Goal: Task Accomplishment & Management: Complete application form

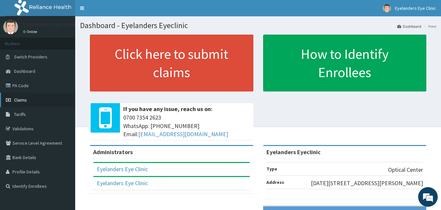
click at [24, 100] on span "Claims" at bounding box center [20, 100] width 13 height 6
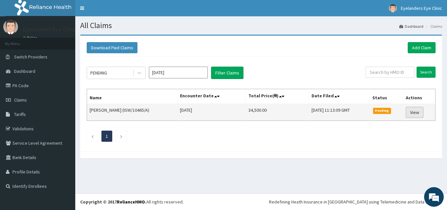
click at [421, 114] on link "View" at bounding box center [415, 112] width 18 height 11
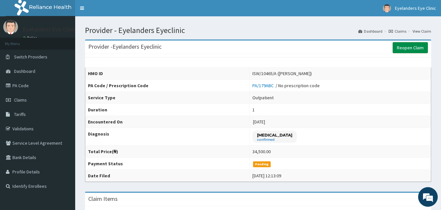
click at [414, 50] on link "Reopen Claim" at bounding box center [410, 47] width 35 height 11
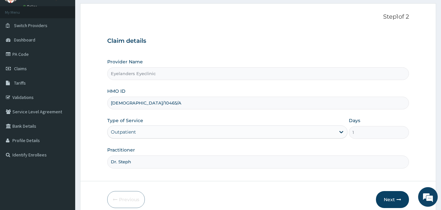
scroll to position [61, 0]
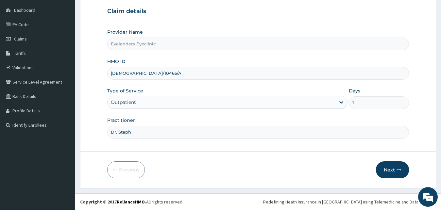
click at [395, 172] on button "Next" at bounding box center [392, 170] width 33 height 17
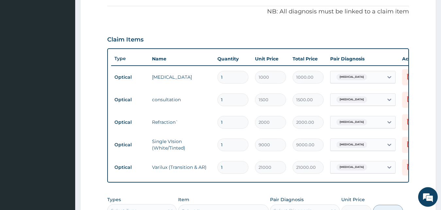
scroll to position [0, 27]
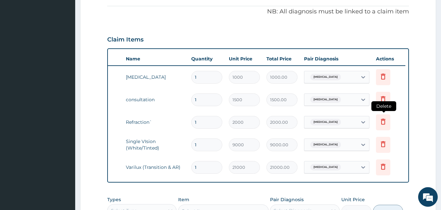
click at [382, 124] on icon at bounding box center [383, 122] width 5 height 6
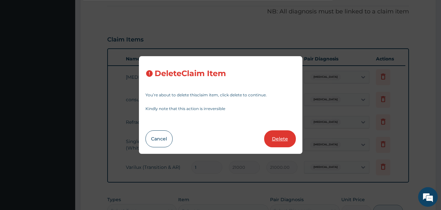
click at [285, 140] on button "Delete" at bounding box center [280, 139] width 32 height 17
type input "9000"
type input "9000.00"
type input "21000"
type input "21000.00"
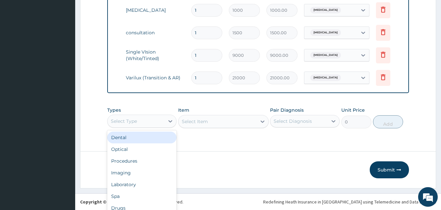
scroll to position [18, 0]
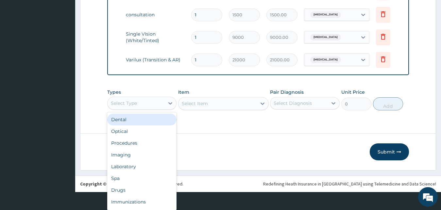
click at [141, 133] on div "Optical" at bounding box center [142, 132] width 70 height 12
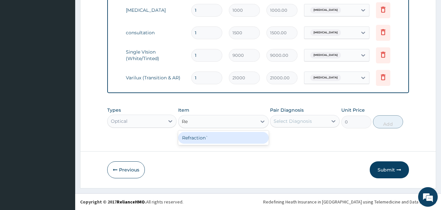
scroll to position [0, 0]
type input "Ref"
click at [216, 143] on div "Refraction`" at bounding box center [223, 138] width 91 height 12
type input "2000"
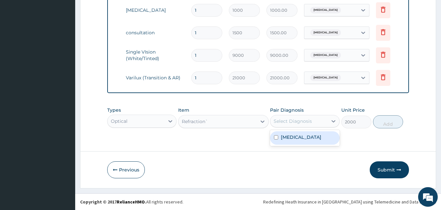
click at [299, 140] on div "[MEDICAL_DATA]" at bounding box center [305, 138] width 70 height 13
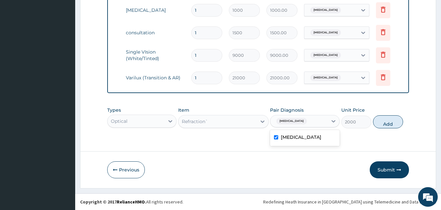
checkbox input "true"
click at [393, 122] on button "Add" at bounding box center [388, 122] width 30 height 13
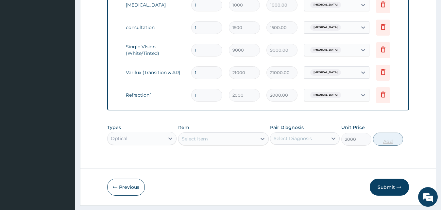
type input "0"
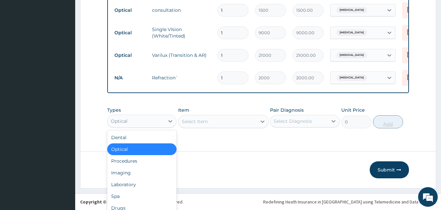
scroll to position [18, 0]
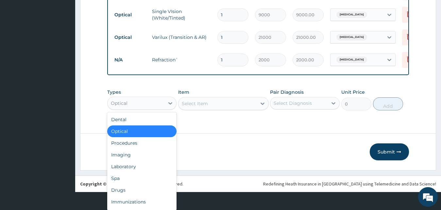
click at [151, 134] on div "Optical" at bounding box center [142, 132] width 70 height 12
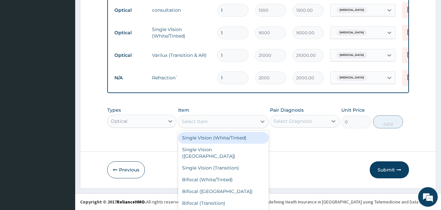
scroll to position [19, 0]
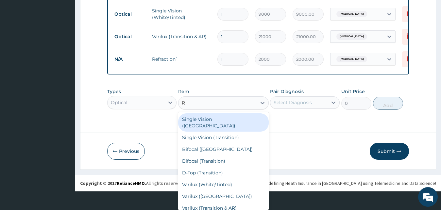
type input "Re"
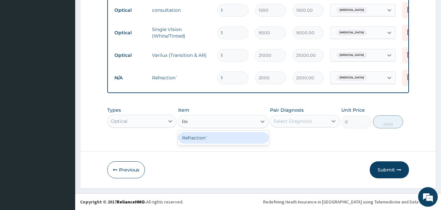
scroll to position [0, 0]
click at [224, 136] on div "Refraction`" at bounding box center [223, 138] width 91 height 12
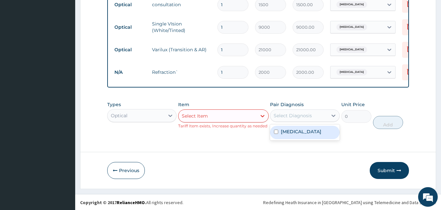
click at [288, 139] on div "[MEDICAL_DATA]" at bounding box center [305, 132] width 70 height 13
checkbox input "true"
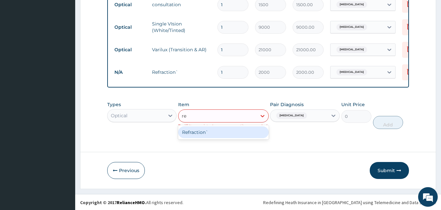
type input "ref"
click at [209, 138] on div "Refraction`" at bounding box center [223, 133] width 91 height 12
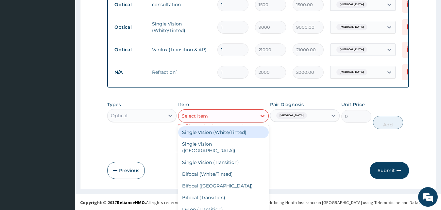
scroll to position [12, 0]
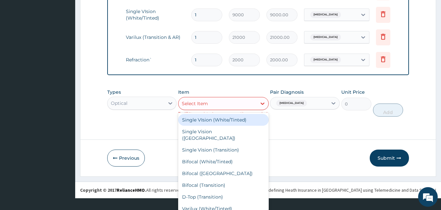
click at [378, 62] on td "Delete" at bounding box center [389, 60] width 33 height 23
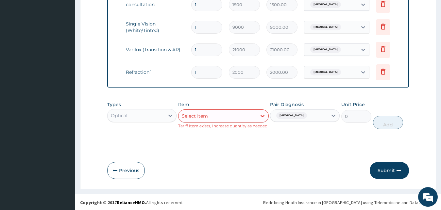
scroll to position [0, 0]
click at [388, 71] on icon at bounding box center [383, 72] width 14 height 16
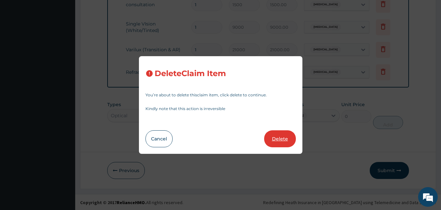
click at [284, 137] on button "Delete" at bounding box center [280, 139] width 32 height 17
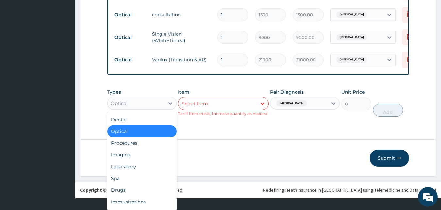
click at [160, 132] on div "Optical" at bounding box center [142, 132] width 70 height 12
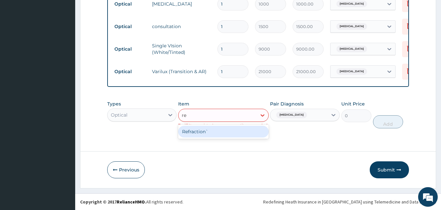
type input "ref"
click at [221, 131] on div "Refraction`" at bounding box center [223, 132] width 91 height 12
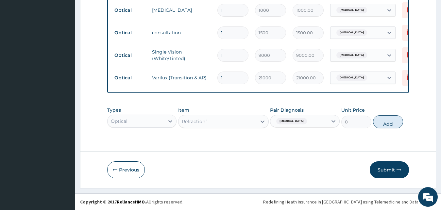
type input "2000"
click at [310, 120] on input "text" at bounding box center [310, 121] width 1 height 7
click at [298, 137] on label "Myopia" at bounding box center [301, 137] width 41 height 7
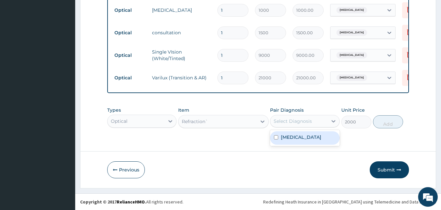
click at [305, 137] on div "Myopia" at bounding box center [305, 138] width 70 height 13
checkbox input "true"
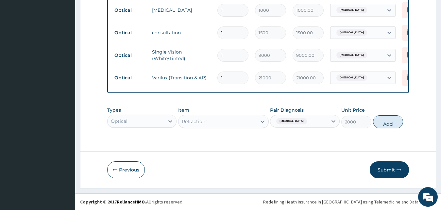
click at [126, 172] on button "Previous" at bounding box center [126, 170] width 38 height 17
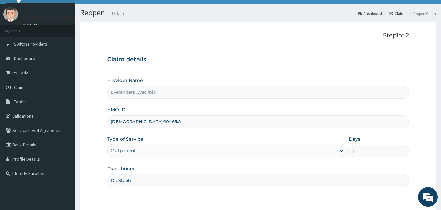
scroll to position [61, 0]
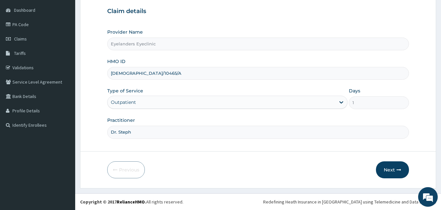
click at [432, 111] on form "Step 1 of 2 Claim details Provider Name Eyelanders Eyeclinic HMO ID ISW/10465/A…" at bounding box center [258, 80] width 356 height 215
click at [397, 167] on button "Next" at bounding box center [392, 170] width 33 height 17
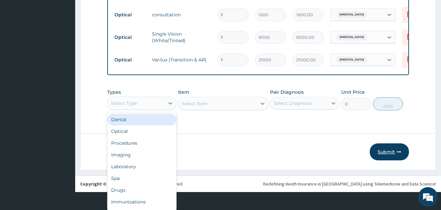
scroll to position [22, 0]
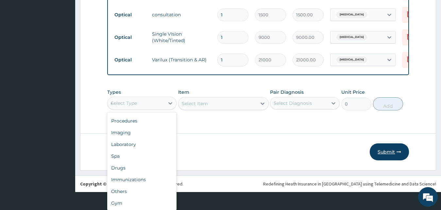
type input "Op"
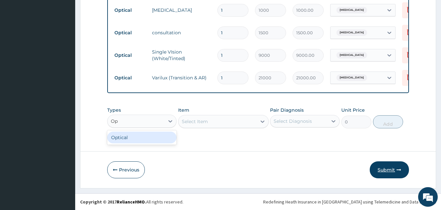
scroll to position [0, 0]
click at [140, 138] on div "Optical" at bounding box center [142, 138] width 70 height 12
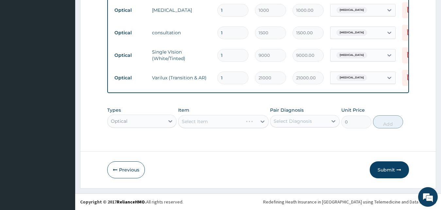
click at [224, 120] on div "Select Item" at bounding box center [223, 121] width 91 height 13
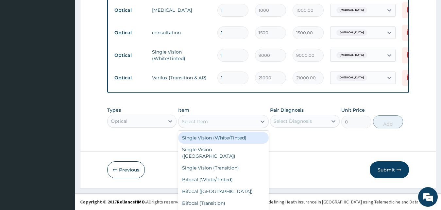
scroll to position [19, 0]
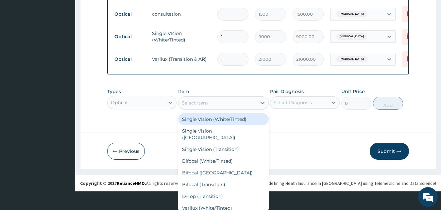
click at [234, 144] on div "Single Vision (Transition)" at bounding box center [223, 150] width 91 height 12
type input "8400"
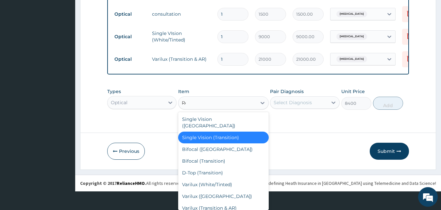
scroll to position [0, 0]
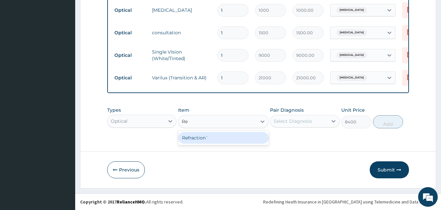
type input "Ref"
click at [226, 137] on div "Refraction`" at bounding box center [223, 138] width 91 height 12
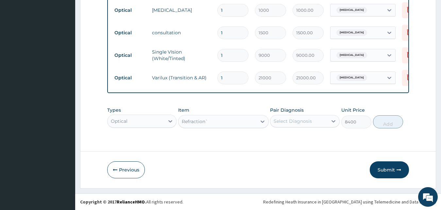
type input "2000"
click at [299, 139] on div "Myopia" at bounding box center [305, 138] width 70 height 13
checkbox input "true"
click at [392, 125] on button "Add" at bounding box center [388, 122] width 30 height 13
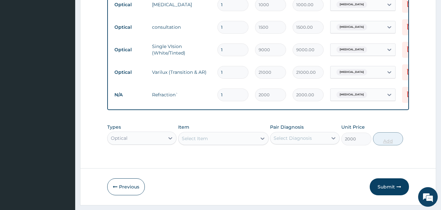
type input "0"
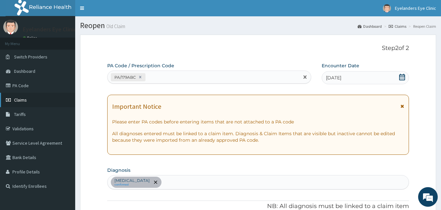
click at [16, 101] on span "Claims" at bounding box center [20, 100] width 13 height 6
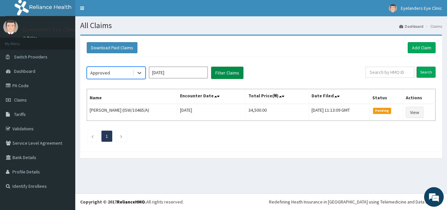
click at [237, 72] on button "Filter Claims" at bounding box center [227, 73] width 32 height 12
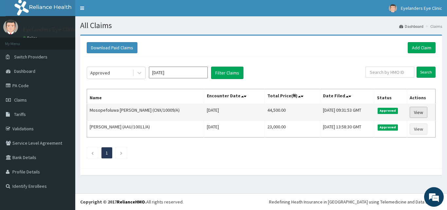
click at [419, 114] on link "View" at bounding box center [419, 112] width 18 height 11
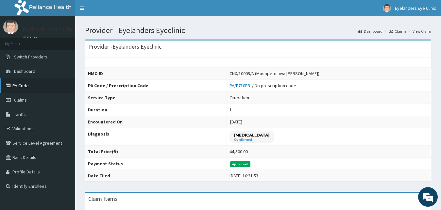
click at [14, 91] on link "PA Code" at bounding box center [37, 86] width 75 height 14
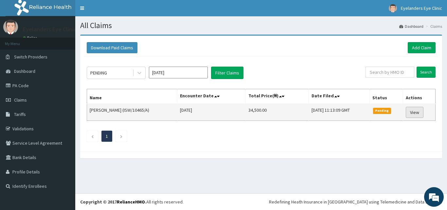
click at [416, 114] on link "View" at bounding box center [415, 112] width 18 height 11
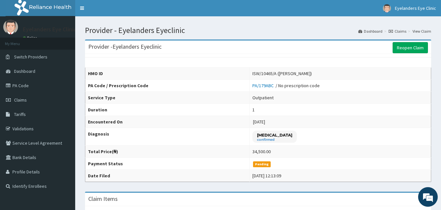
click at [305, 84] on td "PA/179ABC / No prescription code" at bounding box center [341, 86] width 182 height 12
click at [414, 45] on link "Reopen Claim" at bounding box center [410, 47] width 35 height 11
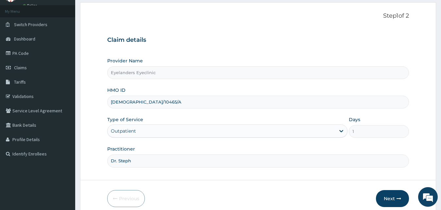
scroll to position [61, 0]
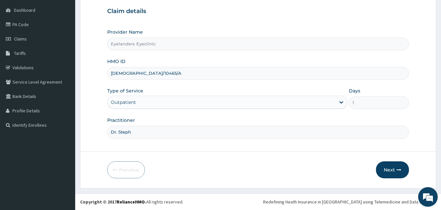
click at [390, 161] on form "Step 1 of 2 Claim details Provider Name Eyelanders Eyeclinic HMO ID ISW/10465/A…" at bounding box center [258, 80] width 356 height 215
click at [400, 169] on icon "button" at bounding box center [399, 170] width 5 height 5
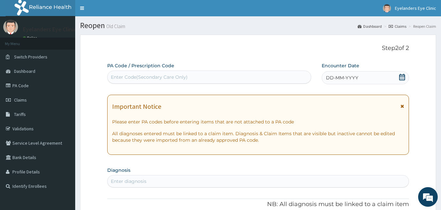
paste input "PA/179ABC"
type input "PA/179ABC"
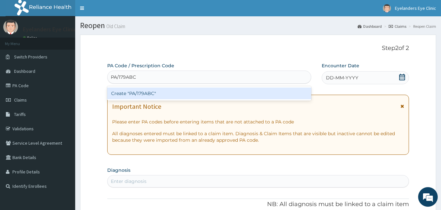
click at [169, 95] on div "Create "PA/179ABC"" at bounding box center [209, 94] width 204 height 12
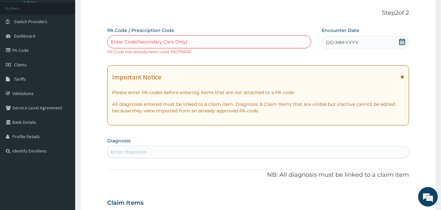
scroll to position [58, 0]
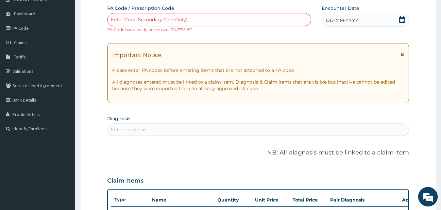
click at [181, 32] on div "Enter Code(Secondary Care Only) PA Code has already been used: PA/179ABC" at bounding box center [209, 23] width 204 height 20
click at [170, 122] on section "Diagnosis Enter diagnosis" at bounding box center [258, 125] width 302 height 22
type input "[MEDICAL_DATA]"
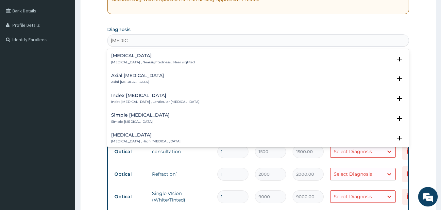
scroll to position [3, 0]
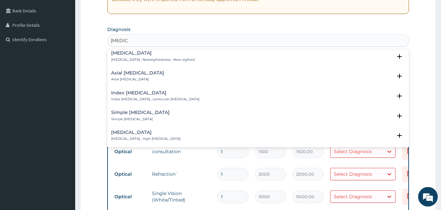
click at [191, 59] on div "Myopia Myopia , Nearsightedness , Near sighted" at bounding box center [258, 56] width 294 height 11
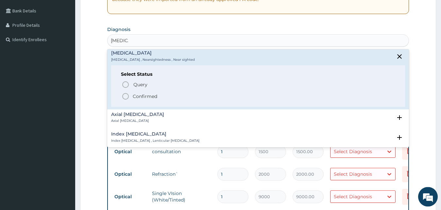
click at [132, 96] on span "Confirmed" at bounding box center [259, 97] width 274 height 8
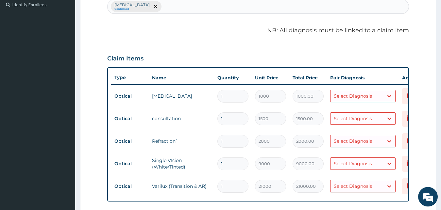
scroll to position [0, 27]
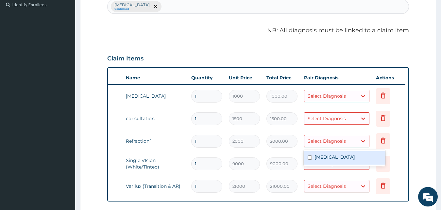
click at [334, 160] on div "[MEDICAL_DATA]" at bounding box center [345, 157] width 82 height 13
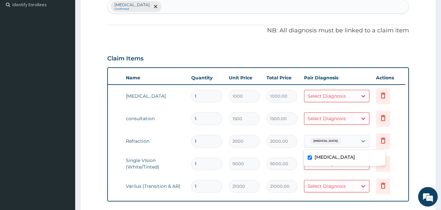
checkbox input "true"
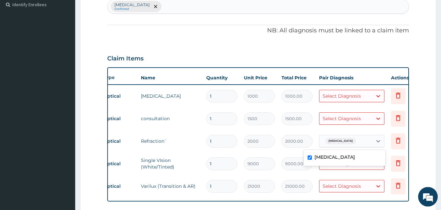
scroll to position [0, 0]
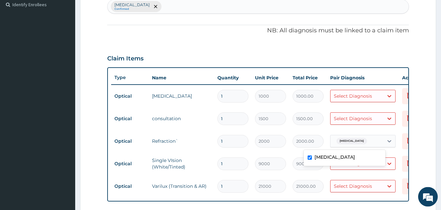
click at [425, 132] on form "Step 2 of 2 PA Code / Prescription Code Enter Code(Secondary Care Only) PA Code…" at bounding box center [258, 75] width 356 height 444
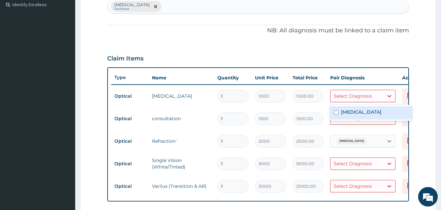
click at [366, 113] on div "[MEDICAL_DATA]" at bounding box center [371, 112] width 82 height 13
checkbox input "true"
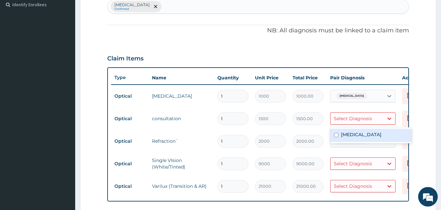
click at [360, 137] on div "[MEDICAL_DATA]" at bounding box center [371, 135] width 82 height 13
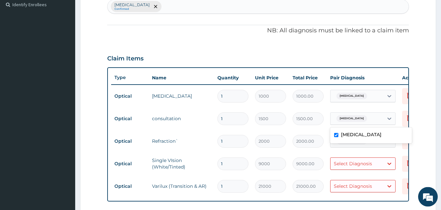
checkbox input "true"
click at [367, 157] on td "Select Diagnosis" at bounding box center [363, 163] width 72 height 19
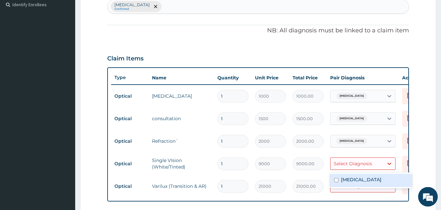
click at [355, 179] on label "Myopia" at bounding box center [361, 180] width 41 height 7
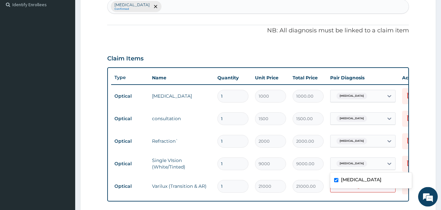
checkbox input "true"
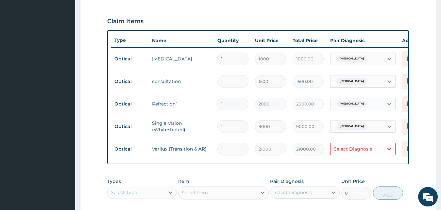
scroll to position [223, 0]
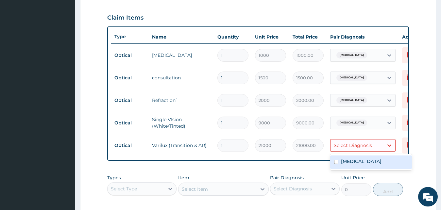
click at [364, 163] on div "Myopia" at bounding box center [371, 162] width 82 height 13
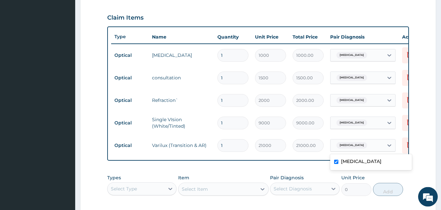
checkbox input "true"
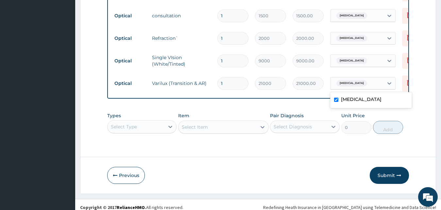
scroll to position [296, 0]
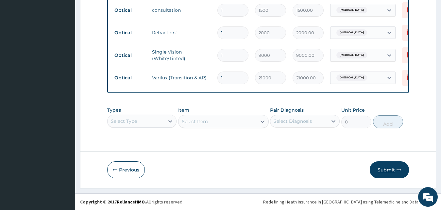
click at [393, 166] on button "Submit" at bounding box center [389, 170] width 39 height 17
click at [389, 172] on button "Submit" at bounding box center [389, 170] width 39 height 17
click at [397, 171] on button "Submit" at bounding box center [389, 170] width 39 height 17
click at [394, 171] on button "Submit" at bounding box center [389, 170] width 39 height 17
click at [389, 171] on button "Submit" at bounding box center [389, 170] width 39 height 17
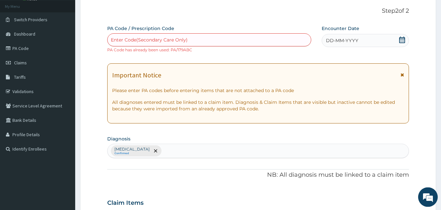
scroll to position [38, 0]
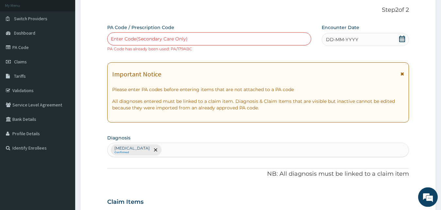
click at [334, 40] on span "DD-MM-YYYY" at bounding box center [342, 39] width 32 height 7
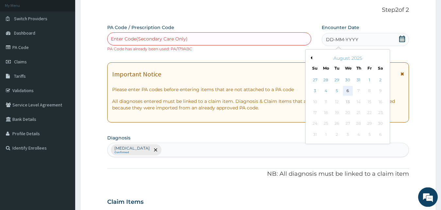
click at [352, 90] on div "6" at bounding box center [348, 91] width 10 height 10
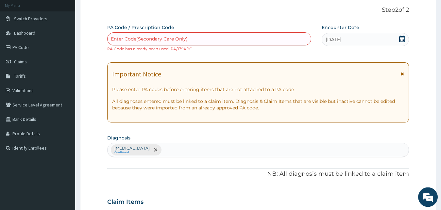
paste input "PA/179ABC"
type input "PA/179ABC"
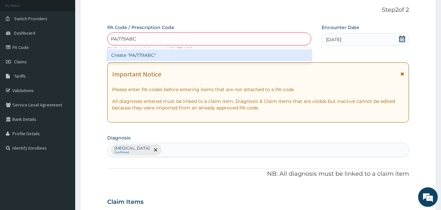
click at [122, 60] on div "Create "PA/179ABC"" at bounding box center [209, 55] width 204 height 12
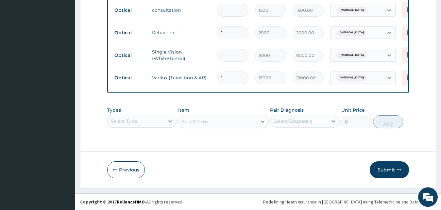
scroll to position [296, 0]
click at [388, 169] on button "Submit" at bounding box center [389, 170] width 39 height 17
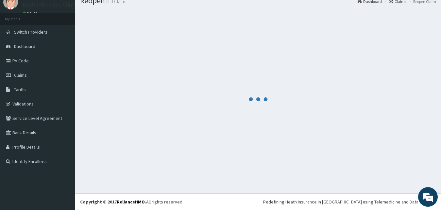
scroll to position [25, 0]
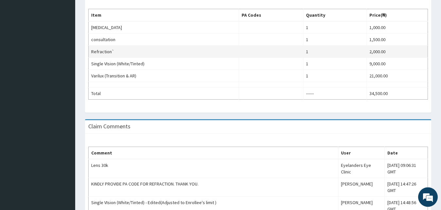
click at [280, 50] on td at bounding box center [271, 52] width 64 height 12
click at [268, 52] on td at bounding box center [271, 52] width 64 height 12
click at [266, 53] on td at bounding box center [271, 52] width 64 height 12
click at [251, 57] on td at bounding box center [271, 52] width 64 height 12
click at [259, 51] on td at bounding box center [271, 52] width 64 height 12
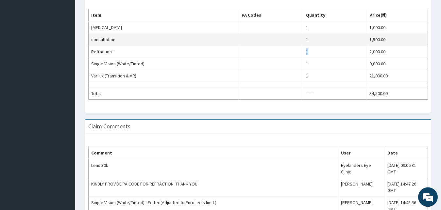
click at [264, 46] on td at bounding box center [271, 40] width 64 height 12
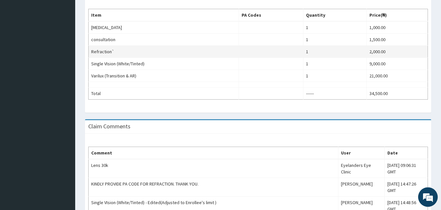
click at [262, 52] on td at bounding box center [271, 52] width 64 height 12
click at [269, 47] on td at bounding box center [271, 52] width 64 height 12
click at [261, 55] on td at bounding box center [271, 52] width 64 height 12
click at [270, 52] on td at bounding box center [271, 52] width 64 height 12
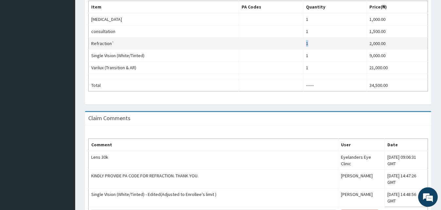
scroll to position [217, 0]
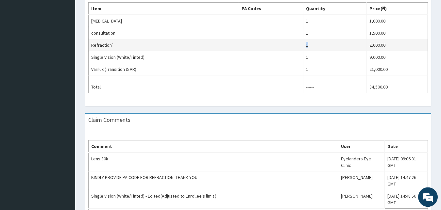
click at [279, 51] on td at bounding box center [271, 45] width 64 height 12
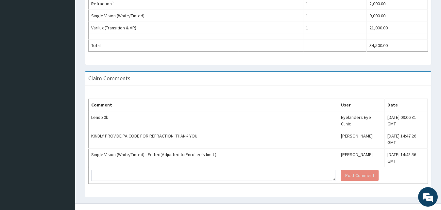
scroll to position [270, 0]
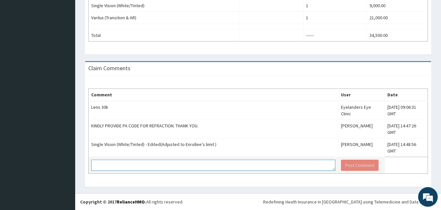
click at [175, 167] on textarea at bounding box center [213, 165] width 244 height 11
paste textarea "PA/179ABC"
type textarea "PA/179ABC for Refraction"
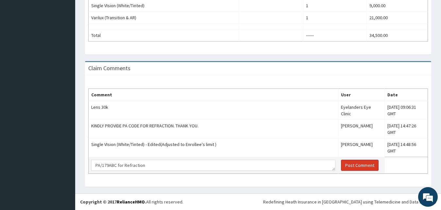
click at [345, 167] on button "Post Comment" at bounding box center [360, 165] width 38 height 11
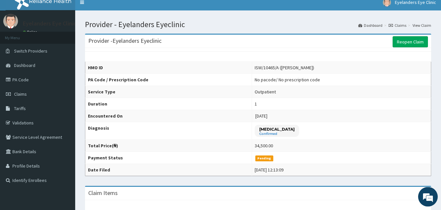
scroll to position [0, 0]
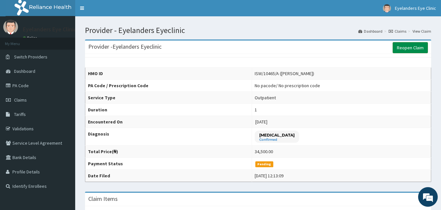
click at [410, 45] on link "Reopen Claim" at bounding box center [410, 47] width 35 height 11
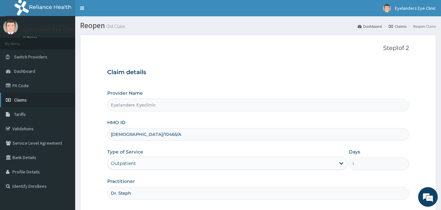
click at [20, 102] on span "Claims" at bounding box center [20, 100] width 13 height 6
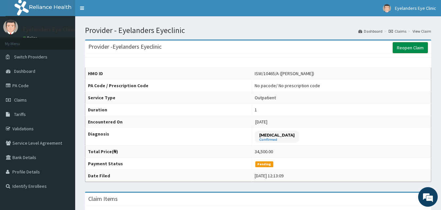
click at [409, 49] on link "Reopen Claim" at bounding box center [410, 47] width 35 height 11
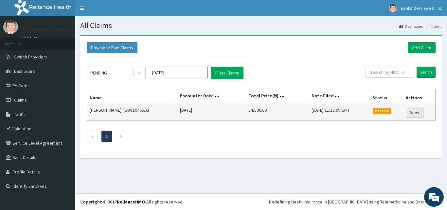
click at [416, 112] on link "View" at bounding box center [415, 112] width 18 height 11
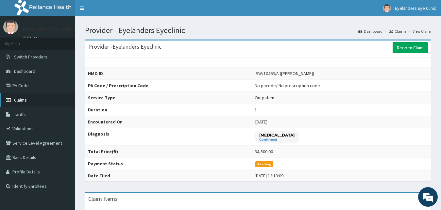
click at [16, 102] on span "Claims" at bounding box center [20, 100] width 13 height 6
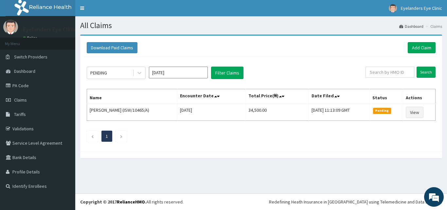
click at [334, 95] on span at bounding box center [338, 96] width 9 height 9
click at [334, 99] on span at bounding box center [338, 96] width 9 height 9
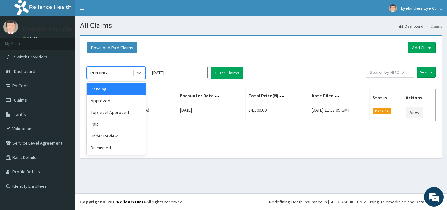
click at [116, 103] on div "Approved" at bounding box center [116, 101] width 59 height 12
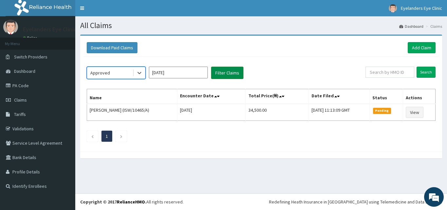
click at [240, 74] on button "Filter Claims" at bounding box center [227, 73] width 32 height 12
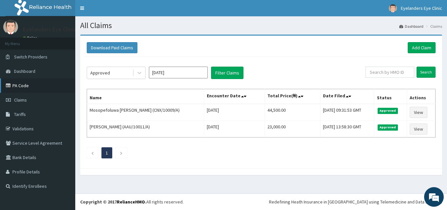
click at [15, 86] on link "PA Code" at bounding box center [37, 86] width 75 height 14
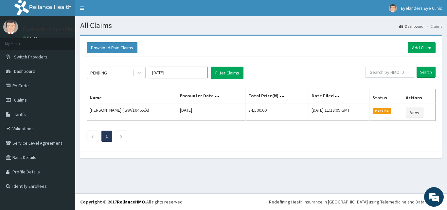
click at [428, 127] on div "PENDING [DATE] Filter Claims Search Name Encounter Date Total Price(₦) Date Fil…" at bounding box center [260, 103] width 355 height 92
click at [391, 150] on div "Download Paid Claims Add Claim × Note you can only download claims within a max…" at bounding box center [261, 94] width 362 height 116
click at [21, 98] on span "Claims" at bounding box center [20, 100] width 13 height 6
